Goal: Task Accomplishment & Management: Complete application form

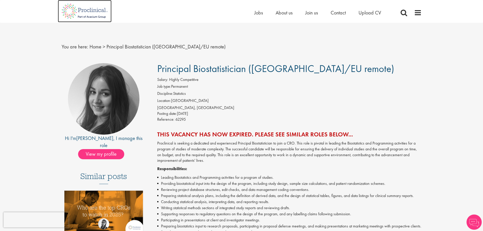
click at [88, 10] on img at bounding box center [85, 11] width 54 height 22
